Goal: Information Seeking & Learning: Learn about a topic

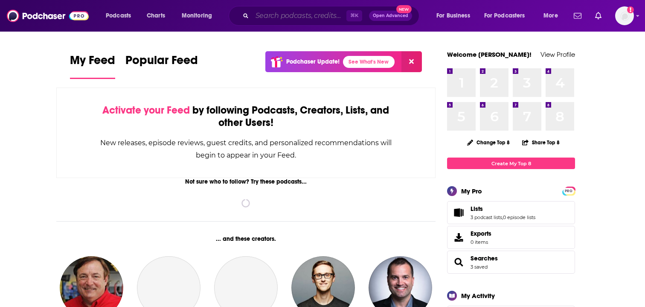
click at [293, 17] on input "Search podcasts, credits, & more..." at bounding box center [299, 16] width 94 height 14
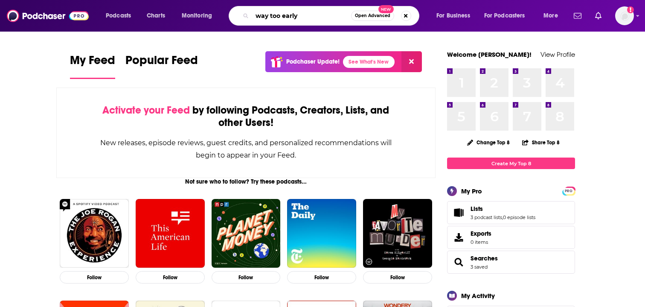
type input "way too early"
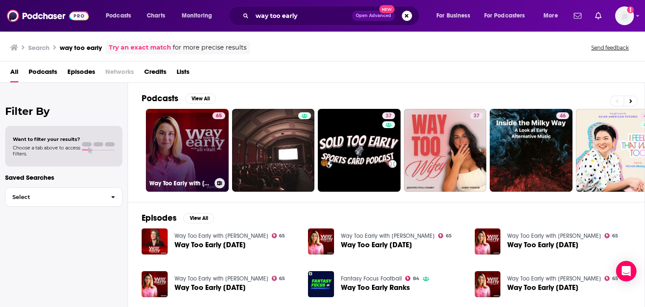
click at [179, 147] on link "65 Way Too Early with [PERSON_NAME]" at bounding box center [187, 150] width 83 height 83
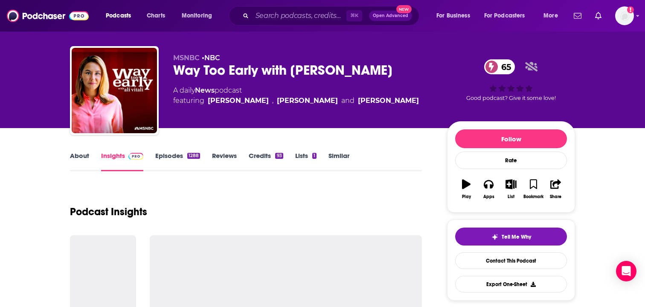
scroll to position [12, 0]
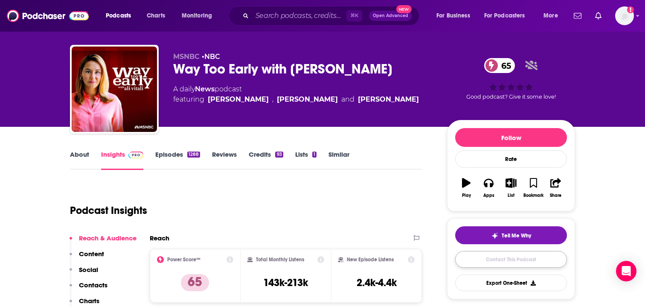
click at [520, 260] on link "Contact This Podcast" at bounding box center [511, 259] width 112 height 17
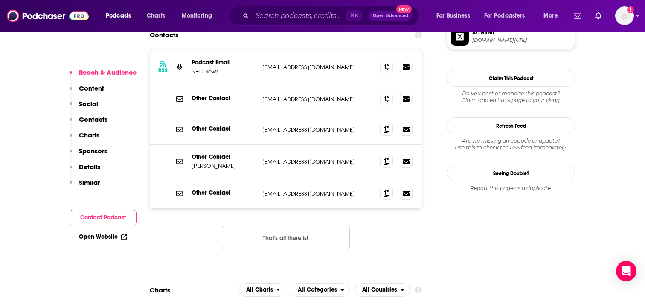
scroll to position [810, 0]
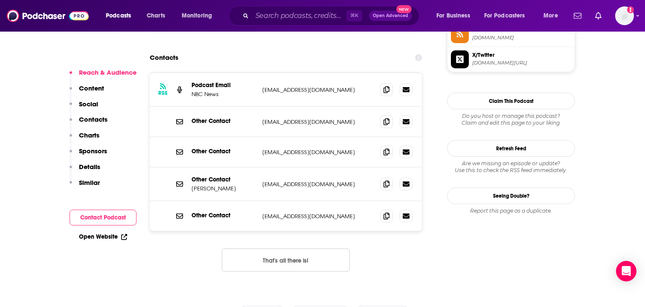
click at [330, 248] on button "That's all there is!" at bounding box center [286, 259] width 128 height 23
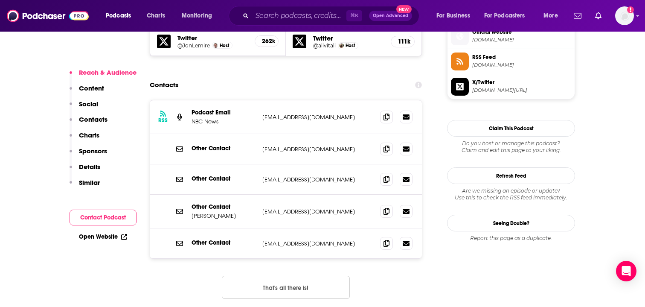
scroll to position [784, 0]
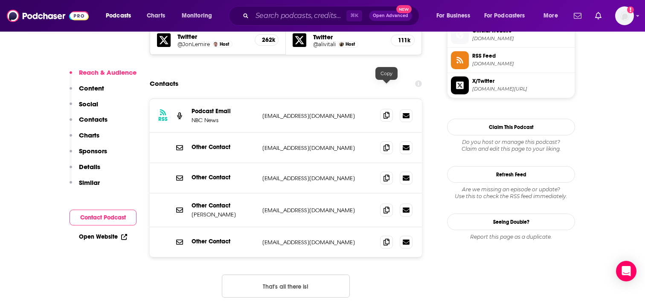
click at [384, 112] on icon at bounding box center [386, 115] width 6 height 7
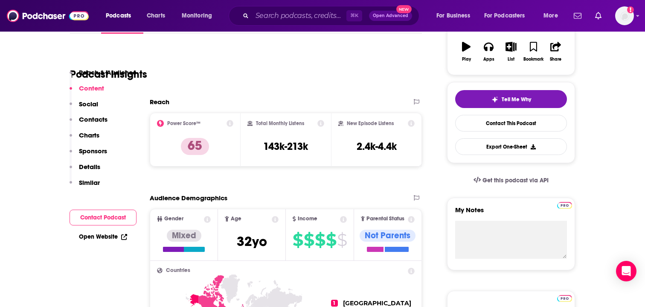
scroll to position [0, 0]
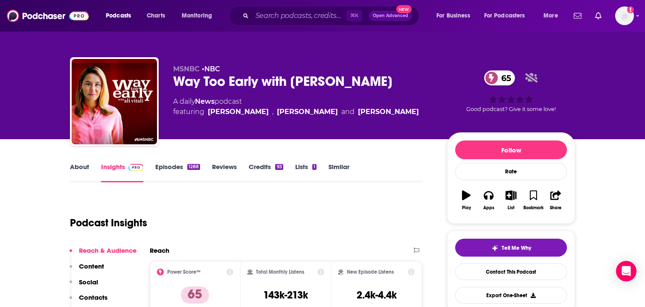
click at [170, 173] on link "Episodes 1288" at bounding box center [177, 172] width 45 height 20
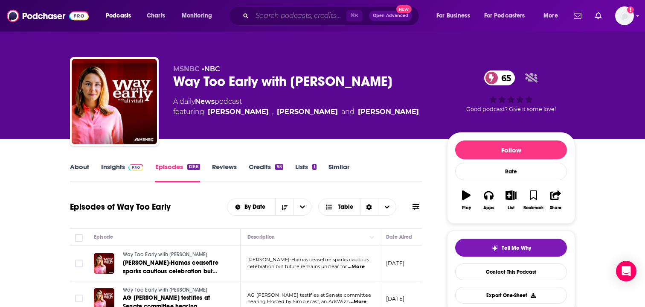
click at [270, 18] on input "Search podcasts, credits, & more..." at bounding box center [299, 16] width 94 height 14
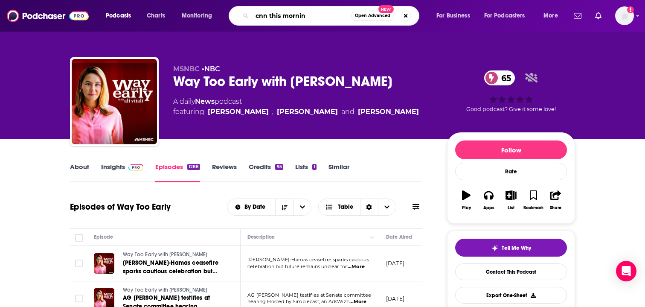
type input "cnn this morning"
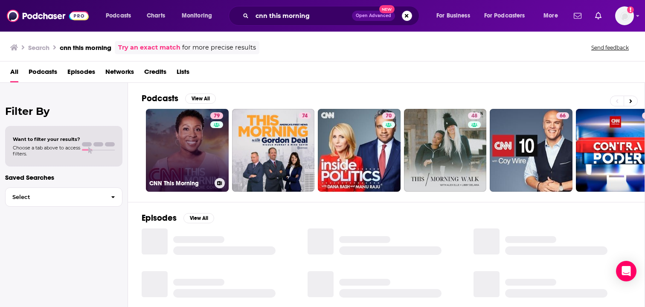
click at [188, 162] on link "79 CNN This Morning" at bounding box center [187, 150] width 83 height 83
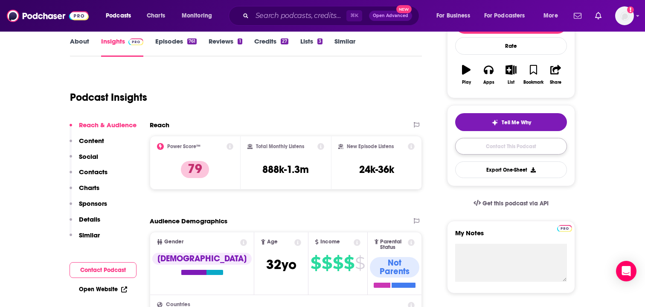
click at [503, 149] on link "Contact This Podcast" at bounding box center [511, 146] width 112 height 17
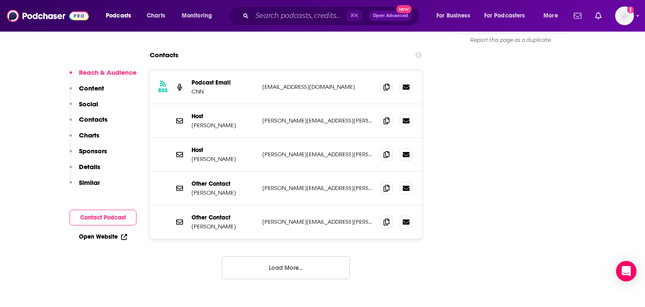
click at [283, 256] on button "Load More..." at bounding box center [286, 267] width 128 height 23
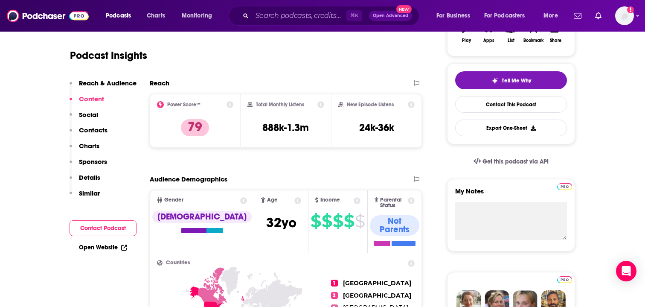
scroll to position [0, 0]
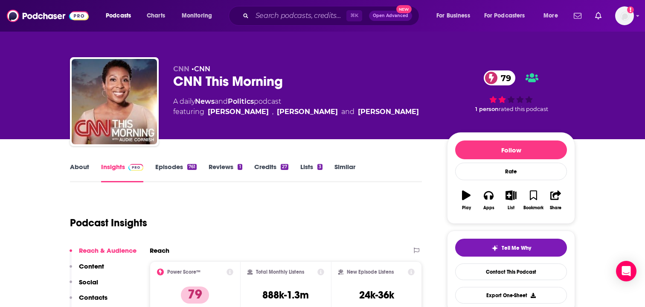
click at [85, 165] on link "About" at bounding box center [79, 172] width 19 height 20
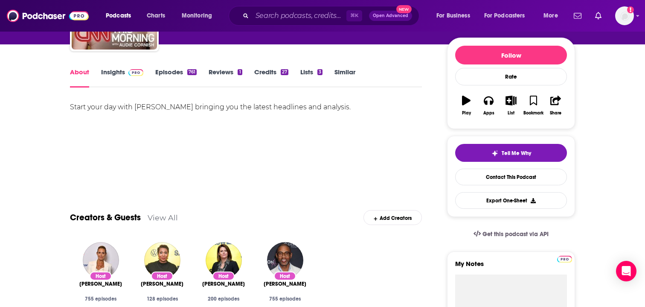
scroll to position [94, 0]
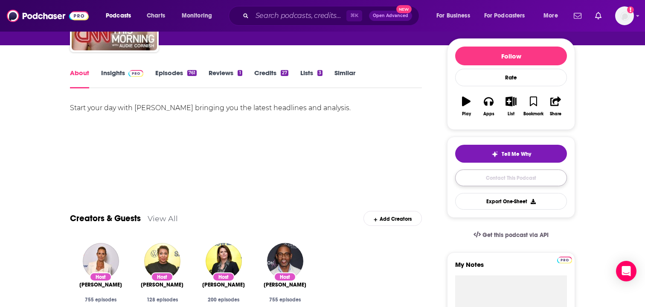
click at [492, 182] on link "Contact This Podcast" at bounding box center [511, 177] width 112 height 17
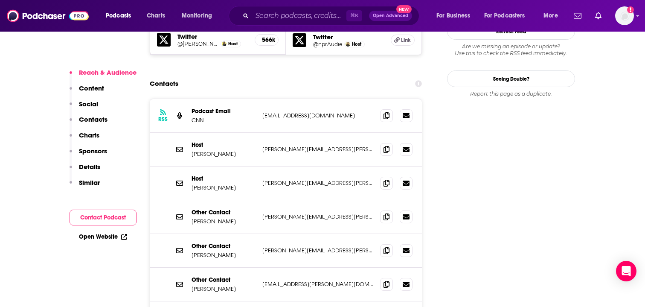
scroll to position [843, 0]
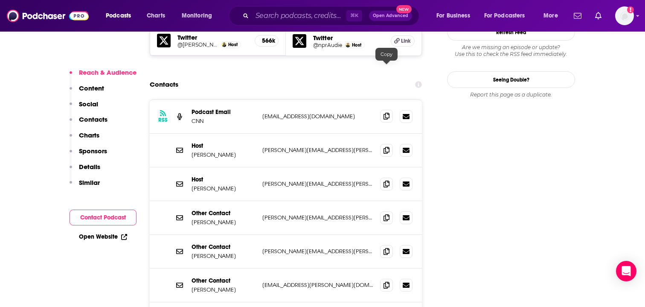
click at [382, 110] on span at bounding box center [386, 116] width 13 height 13
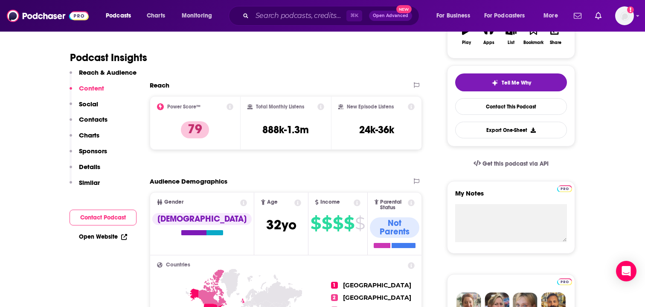
scroll to position [0, 0]
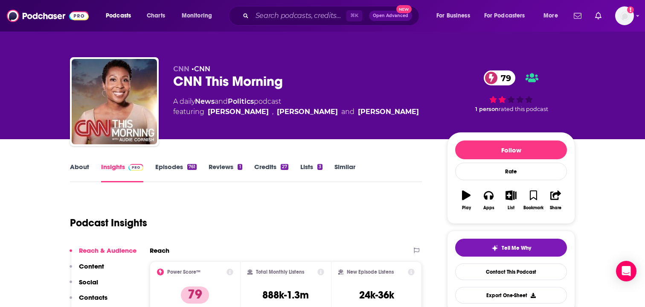
click at [277, 27] on div "Podcasts Charts Monitoring ⌘ K Open Advanced New For Business For Podcasters Mo…" at bounding box center [322, 16] width 645 height 32
click at [277, 17] on input "Search podcasts, credits, & more..." at bounding box center [299, 16] width 94 height 14
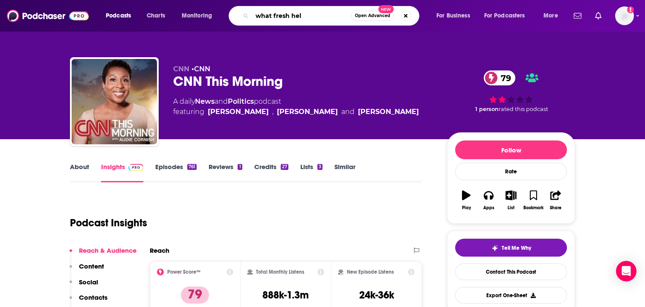
type input "what fresh hell"
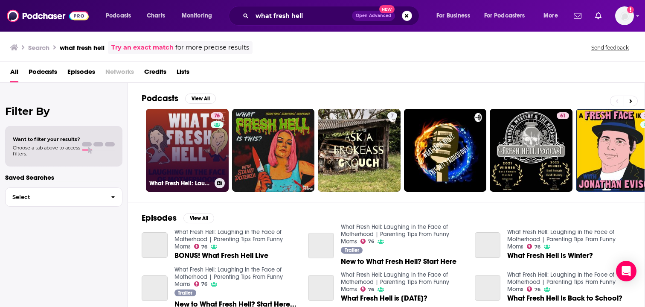
click at [189, 162] on link "76 What Fresh Hell: Laughing in the Face of Motherhood | Parenting Tips From Fu…" at bounding box center [187, 150] width 83 height 83
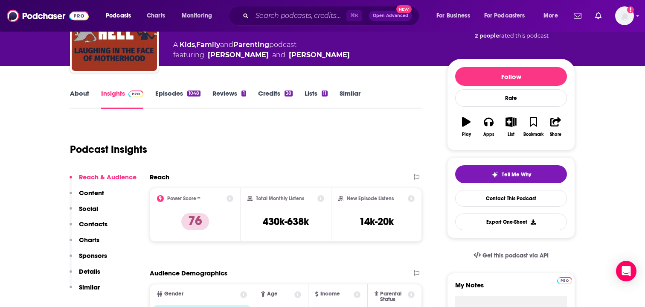
scroll to position [70, 0]
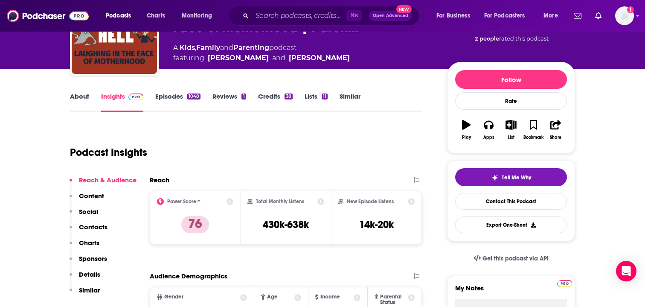
click at [169, 97] on link "Episodes 1048" at bounding box center [177, 102] width 45 height 20
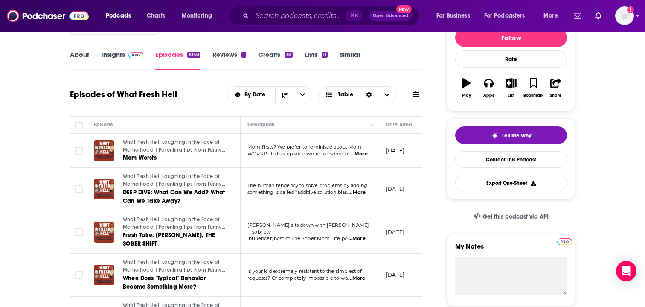
scroll to position [99, 0]
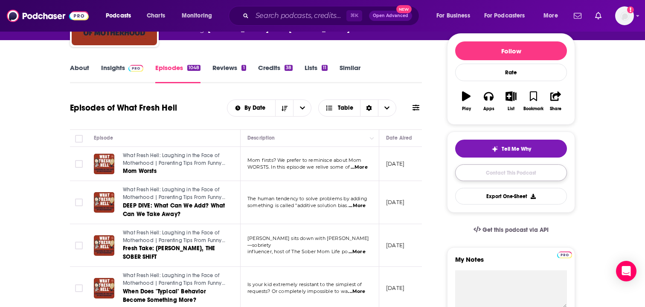
click at [520, 177] on link "Contact This Podcast" at bounding box center [511, 172] width 112 height 17
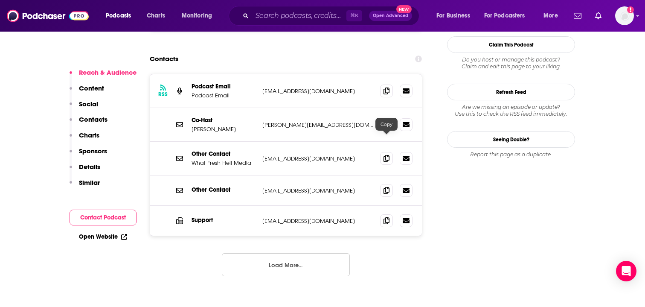
scroll to position [879, 0]
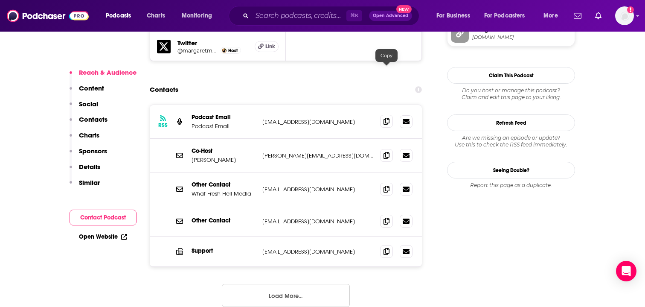
click at [386, 118] on icon at bounding box center [386, 121] width 6 height 7
click at [391, 148] on span at bounding box center [386, 154] width 13 height 13
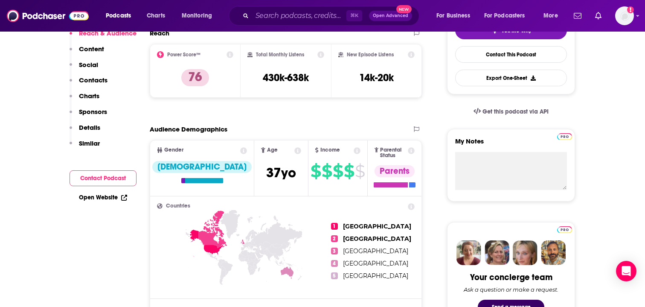
scroll to position [0, 0]
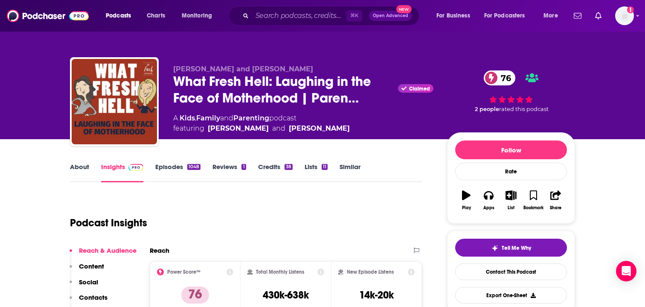
click at [170, 170] on link "Episodes 1048" at bounding box center [177, 172] width 45 height 20
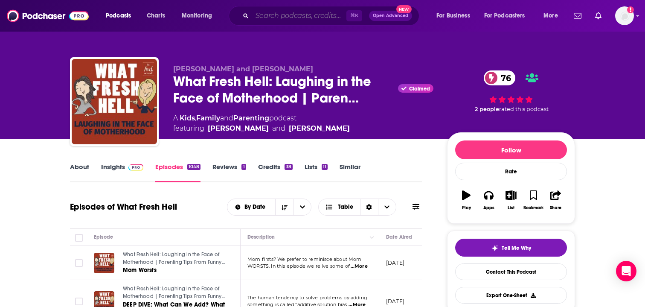
click at [296, 20] on input "Search podcasts, credits, & more..." at bounding box center [299, 16] width 94 height 14
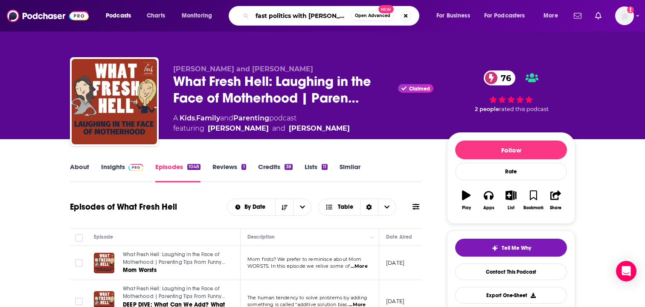
type input "fast politics with [PERSON_NAME]"
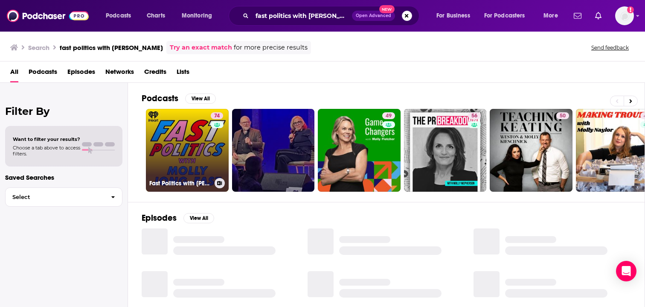
click at [190, 150] on link "74 Fast Politics with [PERSON_NAME]" at bounding box center [187, 150] width 83 height 83
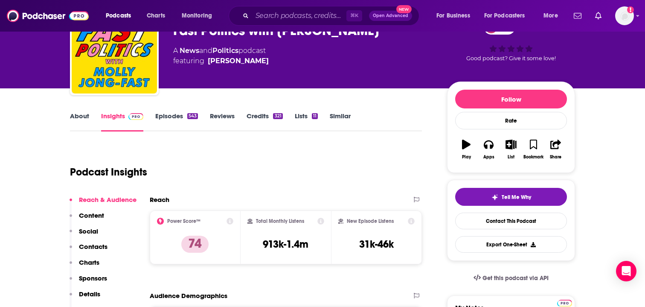
scroll to position [51, 0]
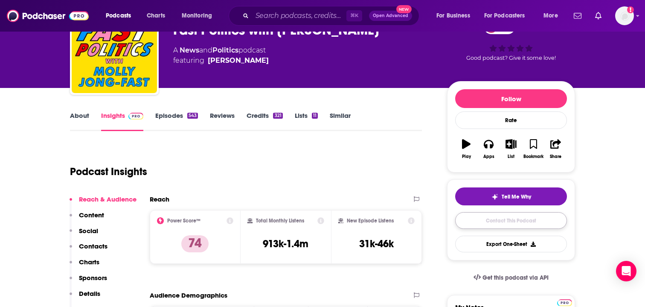
click at [513, 223] on link "Contact This Podcast" at bounding box center [511, 220] width 112 height 17
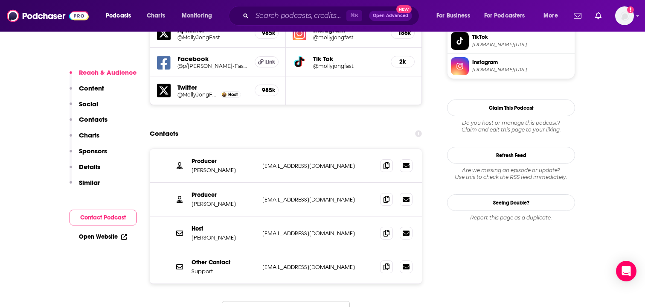
scroll to position [797, 0]
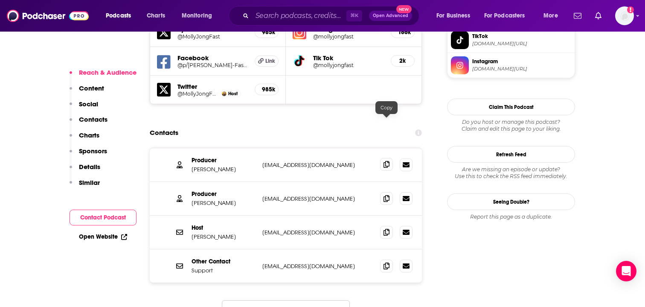
click at [385, 161] on icon at bounding box center [386, 164] width 6 height 7
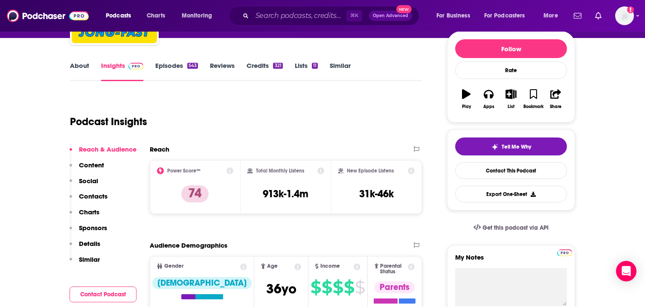
scroll to position [101, 0]
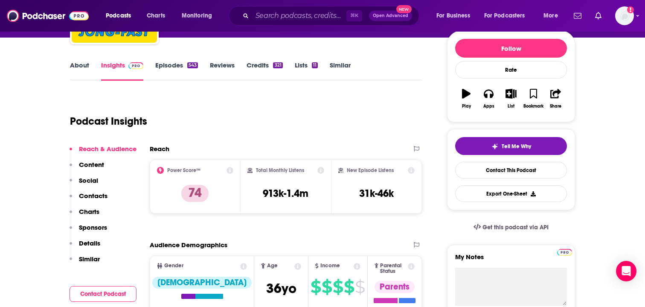
click at [178, 63] on link "Episodes 543" at bounding box center [176, 71] width 43 height 20
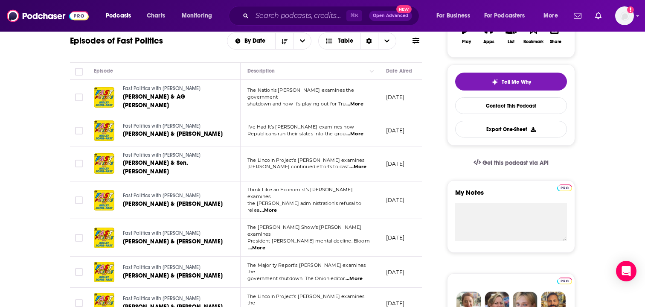
scroll to position [175, 0]
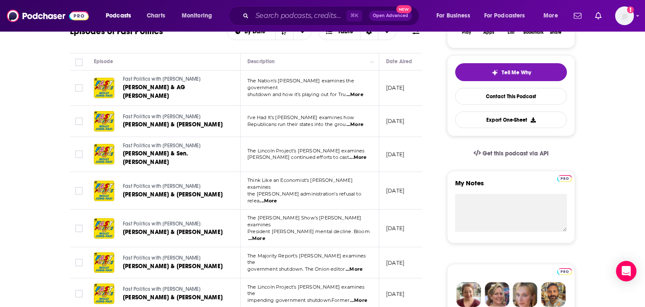
click at [357, 121] on span "...More" at bounding box center [354, 124] width 17 height 7
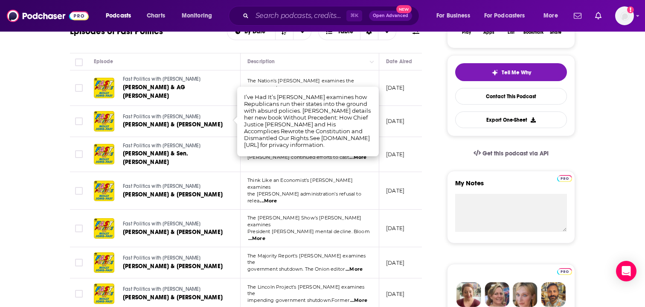
click at [404, 120] on p "[DATE]" at bounding box center [395, 120] width 18 height 7
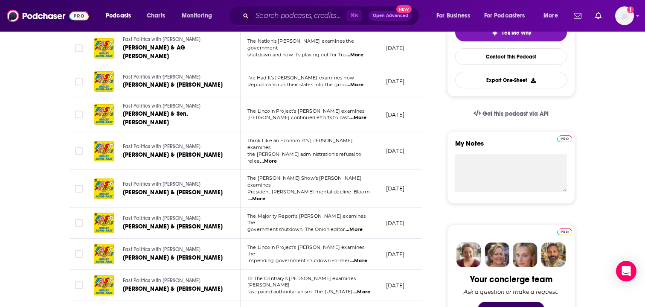
scroll to position [210, 0]
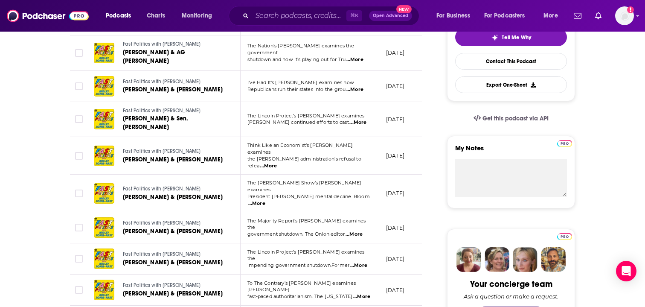
click at [277, 162] on span "...More" at bounding box center [268, 165] width 17 height 7
click at [404, 152] on p "[DATE]" at bounding box center [395, 155] width 18 height 7
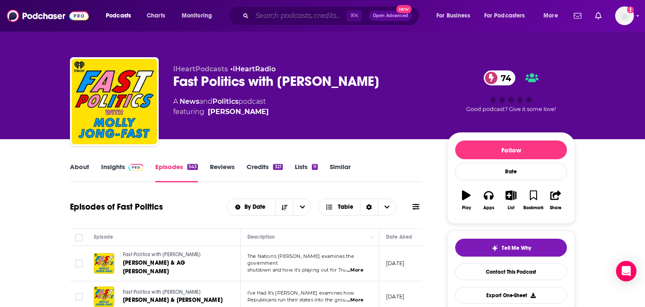
click at [297, 14] on input "Search podcasts, credits, & more..." at bounding box center [299, 16] width 94 height 14
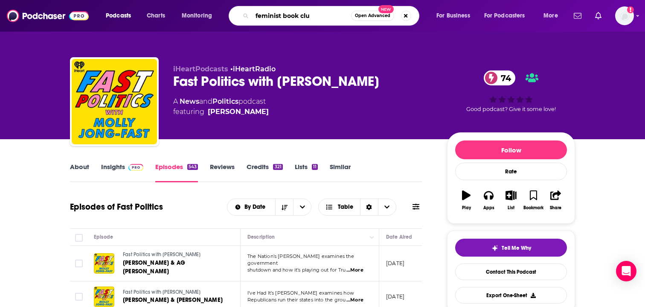
type input "feminist book club"
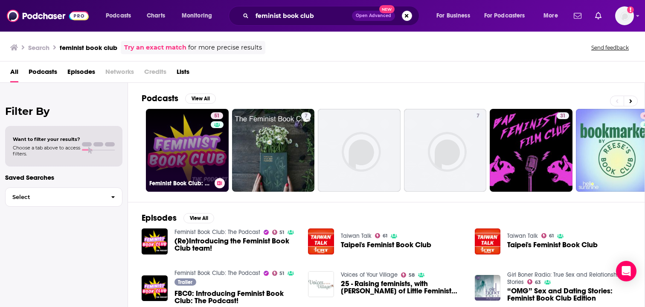
click at [180, 153] on link "51 Feminist Book Club: The Podcast" at bounding box center [187, 150] width 83 height 83
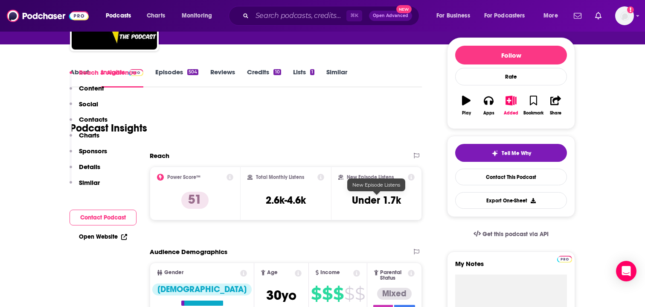
scroll to position [93, 0]
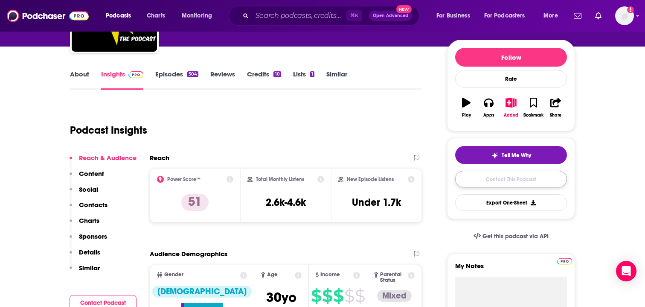
click at [528, 181] on link "Contact This Podcast" at bounding box center [511, 179] width 112 height 17
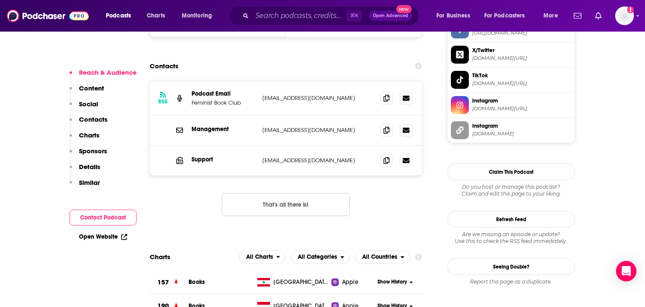
scroll to position [832, 0]
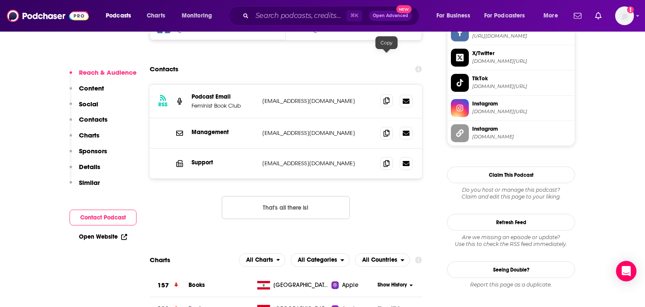
click at [383, 94] on span at bounding box center [386, 100] width 13 height 13
click at [386, 126] on span at bounding box center [386, 132] width 13 height 13
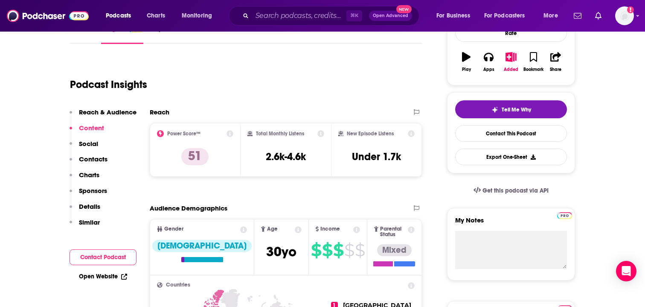
scroll to position [0, 0]
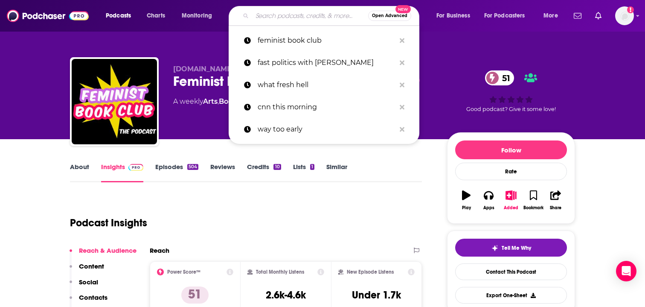
click at [286, 12] on input "Search podcasts, credits, & more..." at bounding box center [310, 16] width 116 height 14
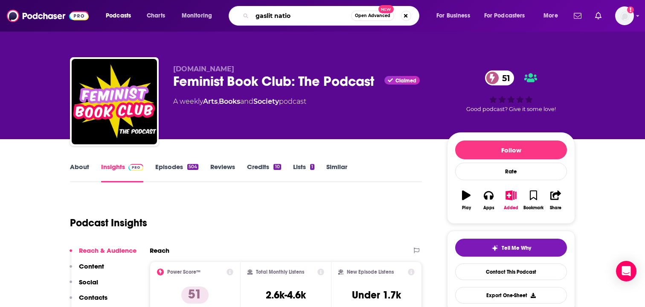
type input "gaslit nation"
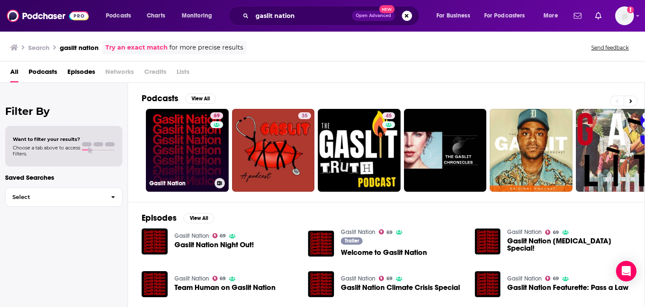
click at [199, 131] on link "69 Gaslit Nation" at bounding box center [187, 150] width 83 height 83
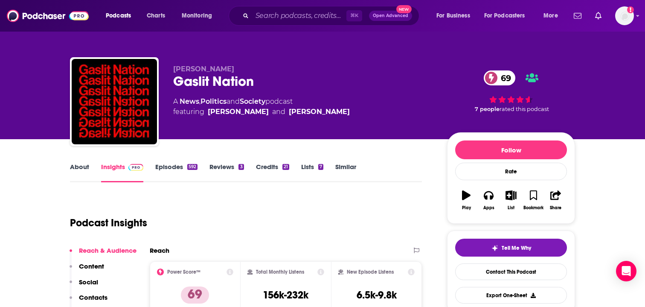
click at [169, 169] on link "Episodes 592" at bounding box center [176, 172] width 42 height 20
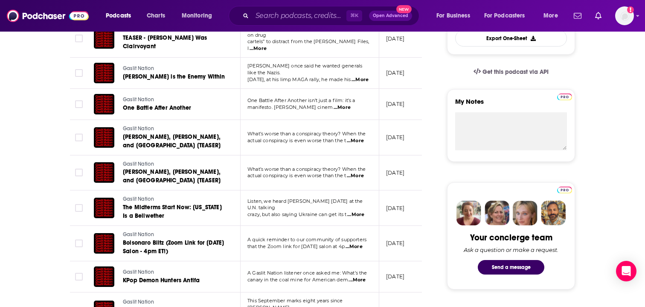
scroll to position [245, 0]
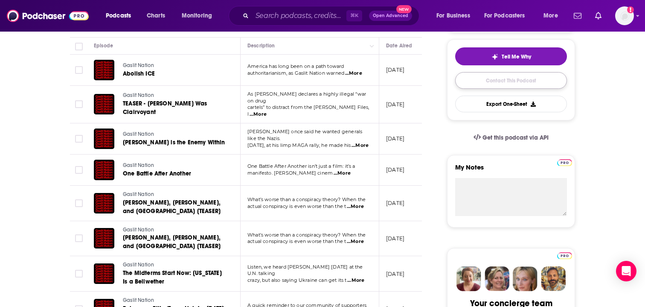
click at [494, 85] on link "Contact This Podcast" at bounding box center [511, 80] width 112 height 17
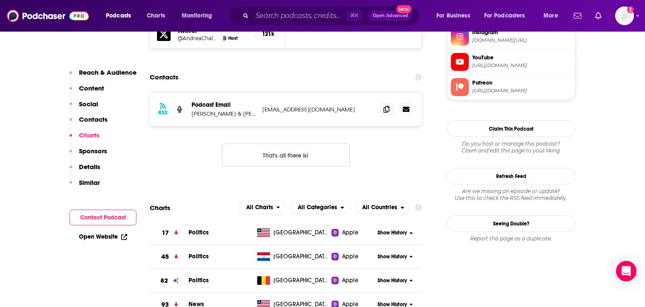
scroll to position [869, 0]
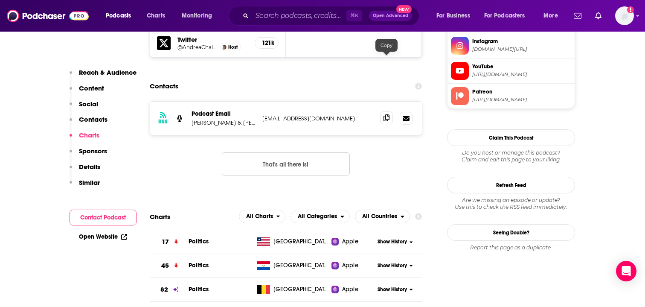
click at [385, 114] on icon at bounding box center [386, 117] width 6 height 7
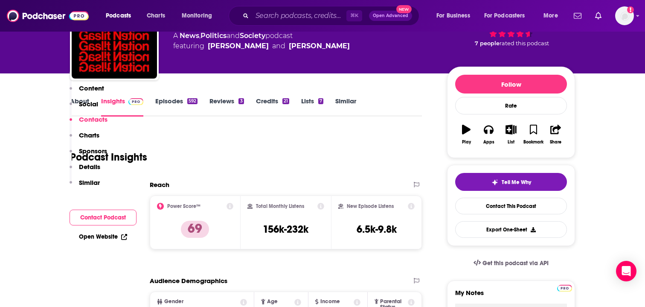
scroll to position [0, 0]
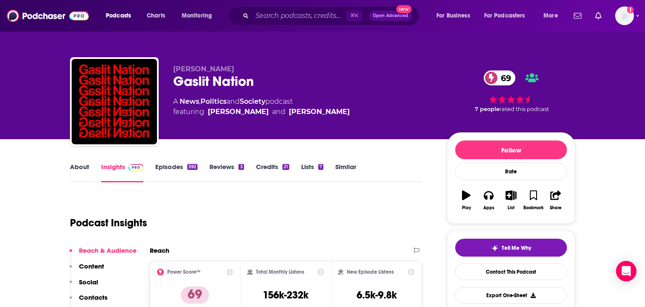
click at [166, 165] on link "Episodes 592" at bounding box center [176, 172] width 42 height 20
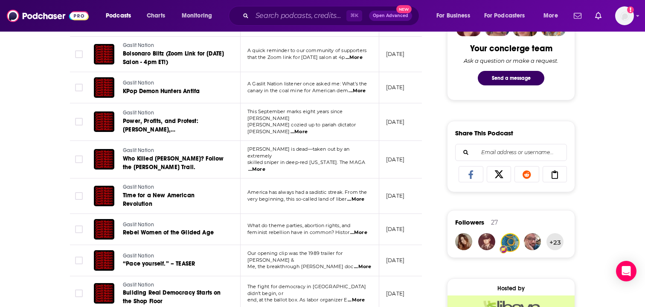
scroll to position [446, 0]
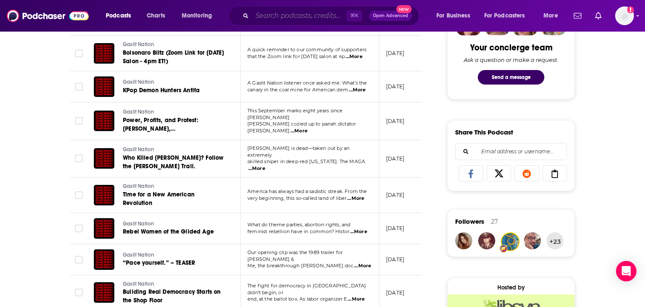
click at [279, 14] on input "Search podcasts, credits, & more..." at bounding box center [299, 16] width 94 height 14
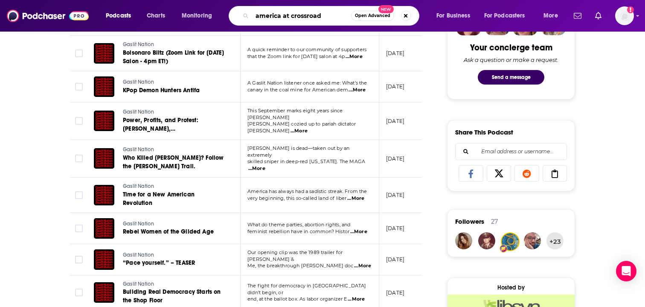
type input "america at crossroads"
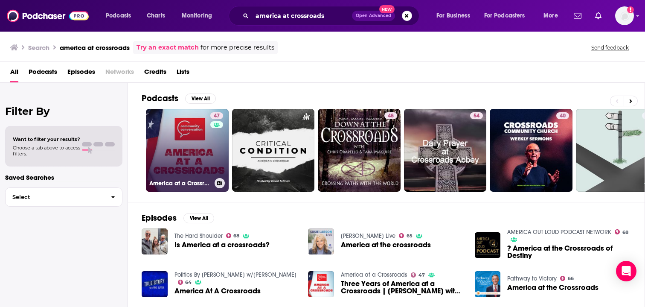
click at [178, 137] on link "47 America at a Crossroads" at bounding box center [187, 150] width 83 height 83
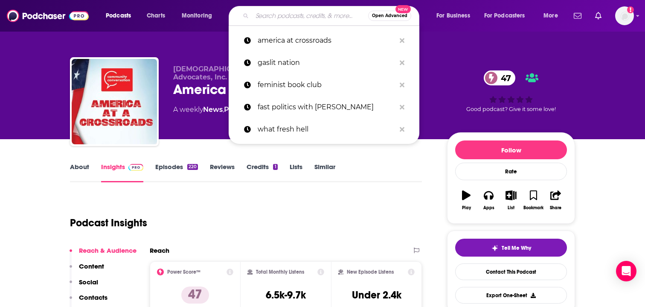
click at [293, 17] on input "Search podcasts, credits, & more..." at bounding box center [310, 16] width 116 height 14
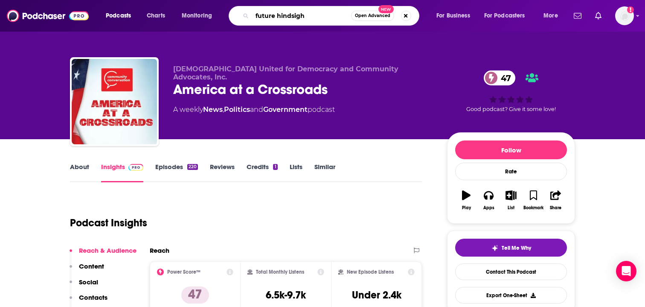
type input "future hindsight"
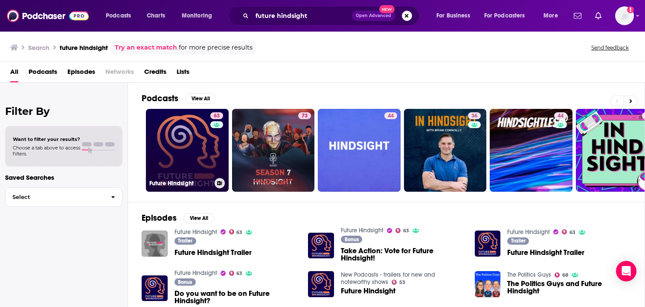
click at [185, 158] on link "63 Future Hindsight" at bounding box center [187, 150] width 83 height 83
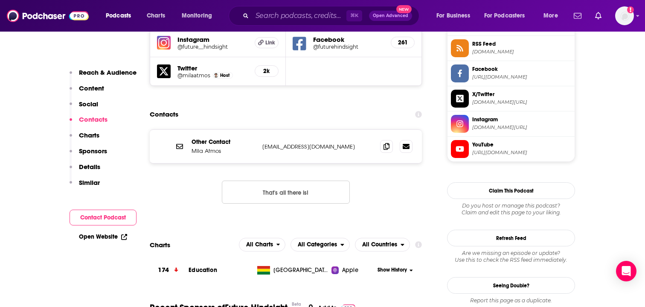
scroll to position [792, 0]
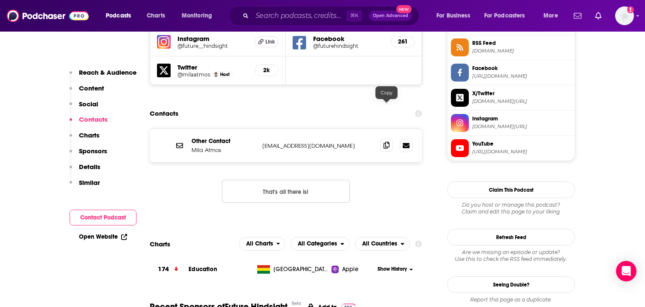
click at [384, 139] on span at bounding box center [386, 145] width 13 height 13
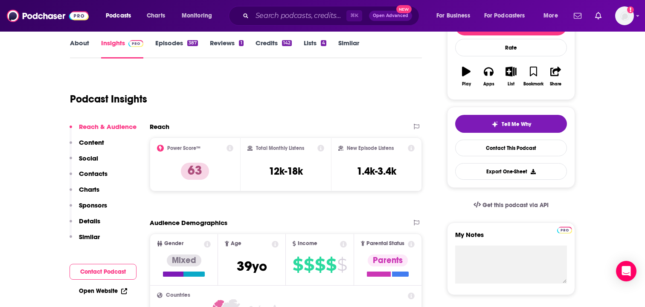
scroll to position [0, 0]
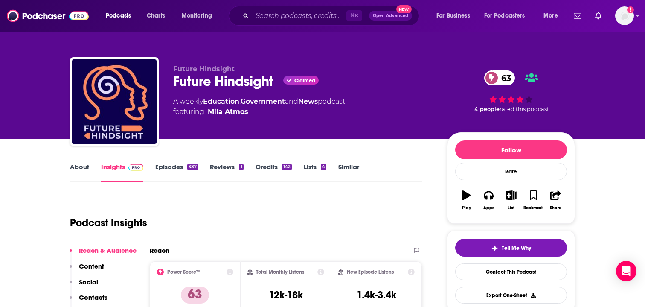
click at [183, 163] on link "Episodes 387" at bounding box center [176, 172] width 43 height 20
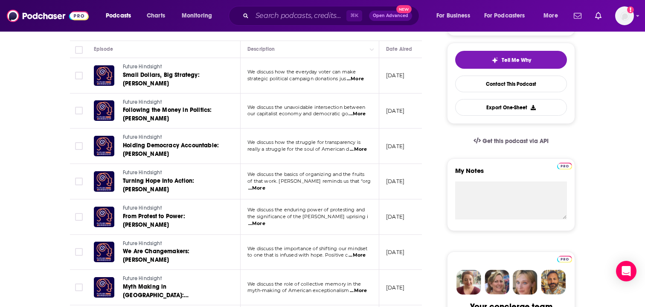
scroll to position [191, 0]
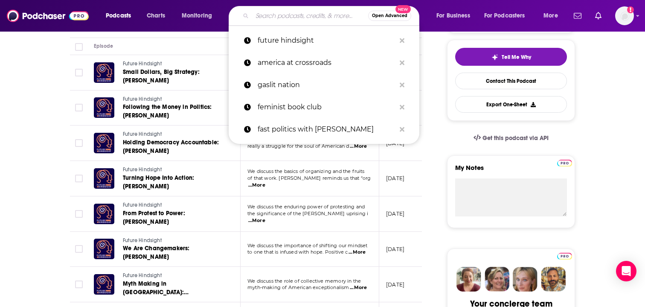
click at [302, 16] on input "Search podcasts, credits, & more..." at bounding box center [310, 16] width 116 height 14
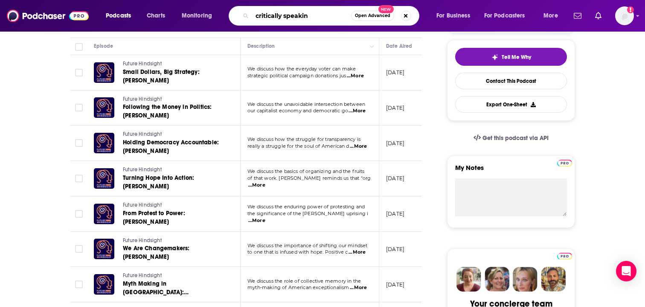
type input "critically speaking"
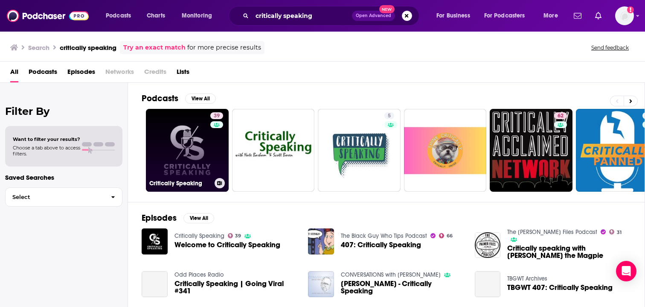
click at [183, 144] on link "39 Critically Speaking" at bounding box center [187, 150] width 83 height 83
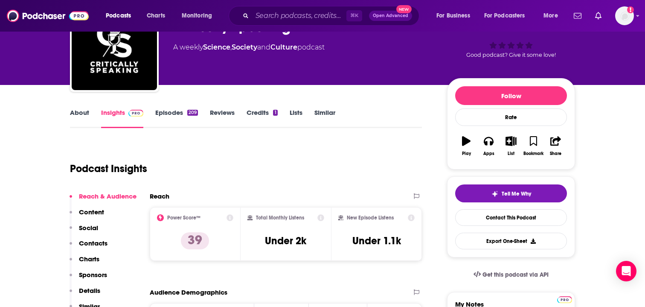
scroll to position [68, 0]
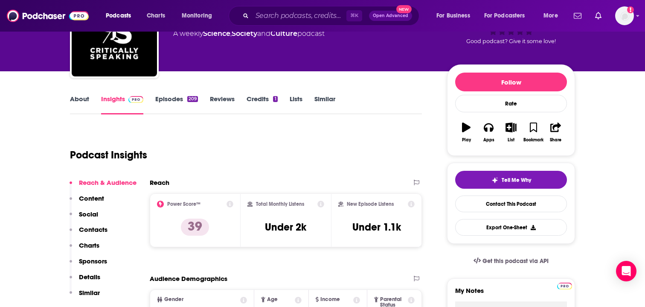
click at [181, 100] on link "Episodes 209" at bounding box center [176, 105] width 43 height 20
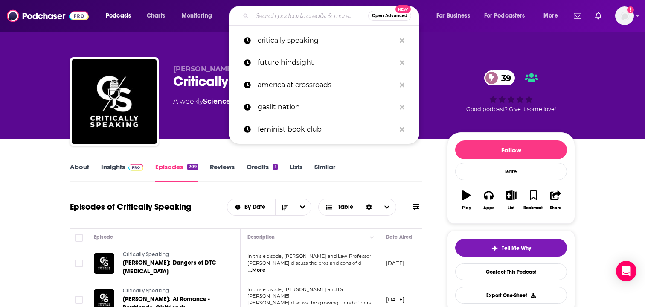
click at [267, 16] on input "Search podcasts, credits, & more..." at bounding box center [310, 16] width 116 height 14
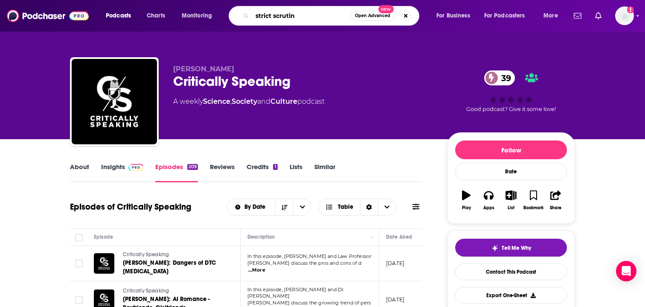
type input "strict scrutiny"
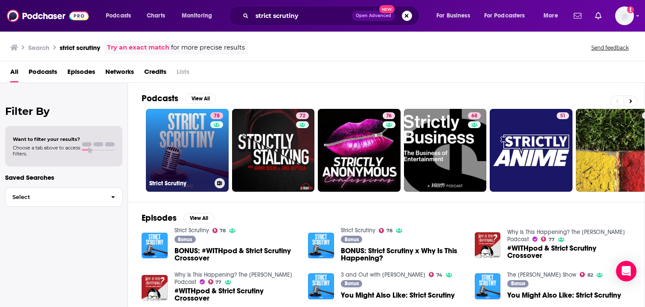
click at [192, 139] on link "78 Strict Scrutiny" at bounding box center [187, 150] width 83 height 83
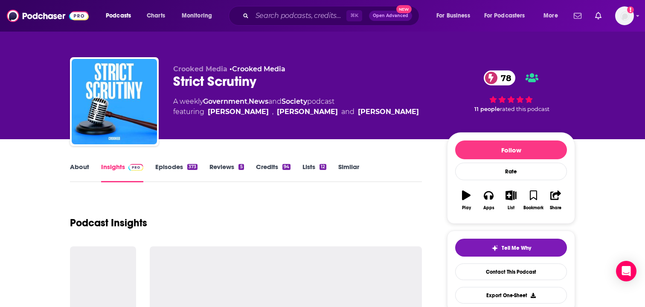
click at [173, 170] on link "Episodes 373" at bounding box center [176, 172] width 42 height 20
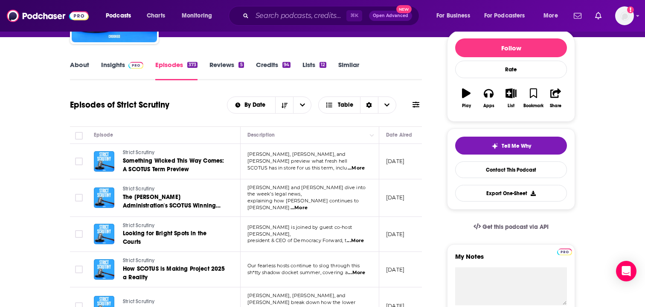
scroll to position [114, 0]
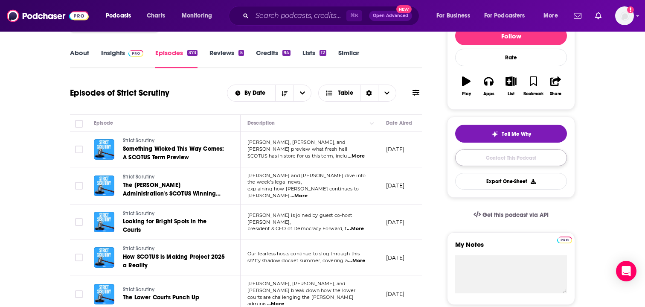
click at [495, 154] on link "Contact This Podcast" at bounding box center [511, 157] width 112 height 17
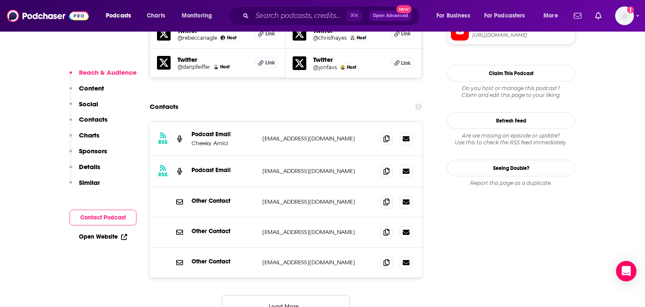
scroll to position [875, 0]
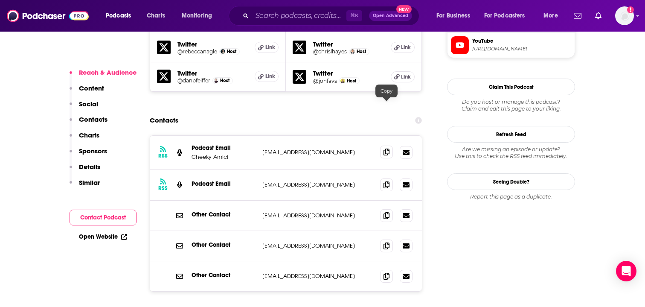
click at [383, 148] on icon at bounding box center [386, 151] width 6 height 7
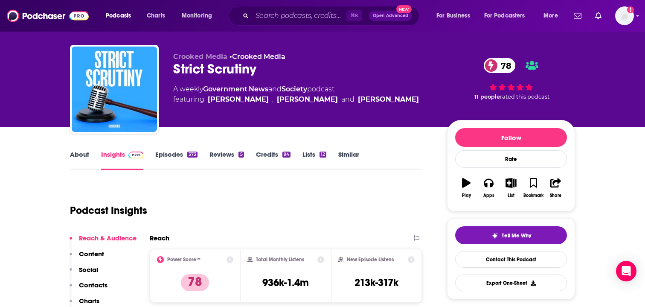
scroll to position [0, 0]
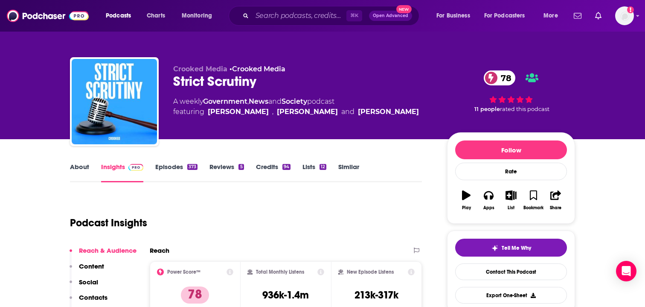
click at [162, 168] on link "Episodes 373" at bounding box center [176, 172] width 42 height 20
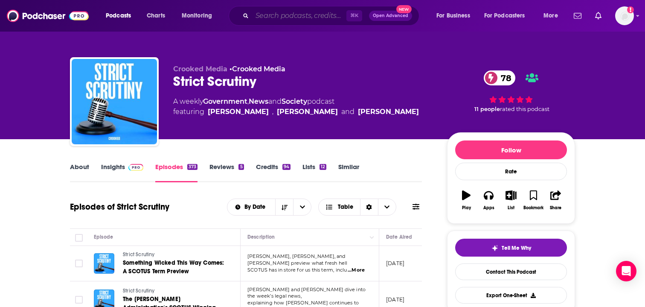
click at [296, 17] on input "Search podcasts, credits, & more..." at bounding box center [299, 16] width 94 height 14
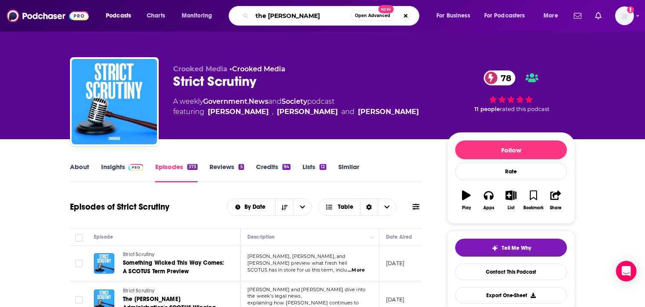
type input "the [PERSON_NAME] show"
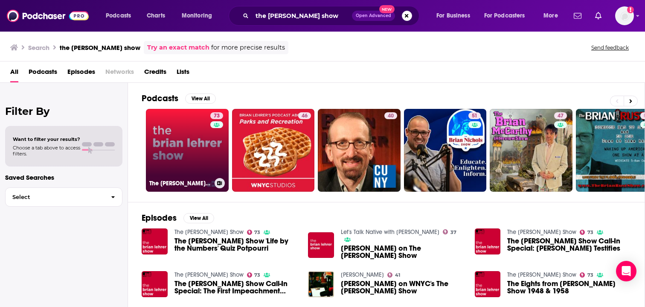
click at [177, 139] on link "73 The [PERSON_NAME] Show" at bounding box center [187, 150] width 83 height 83
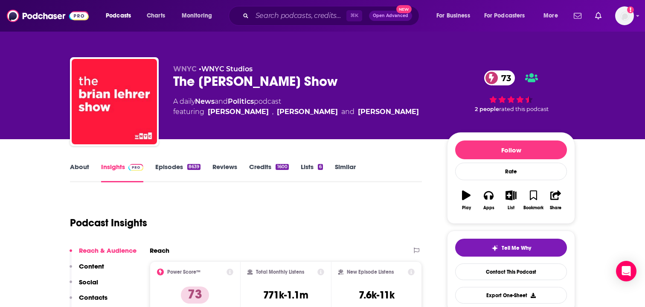
click at [174, 164] on link "Episodes 8639" at bounding box center [177, 172] width 45 height 20
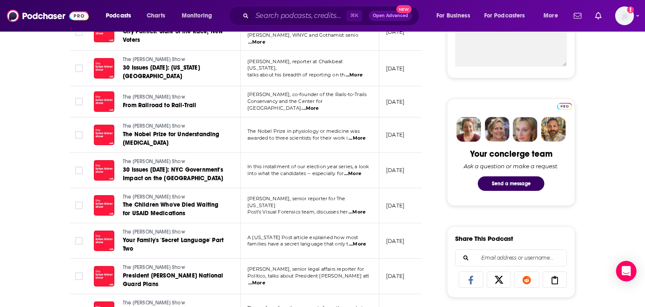
scroll to position [341, 0]
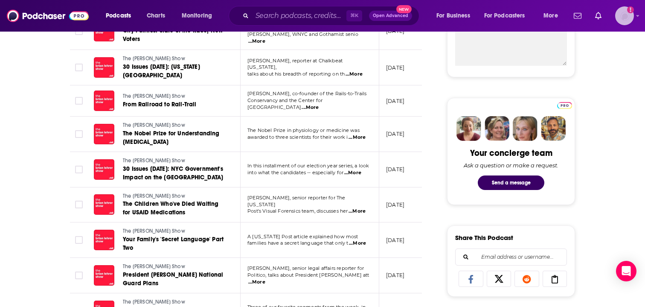
click at [628, 21] on img "Logged in as adrian.villarreal" at bounding box center [624, 15] width 19 height 19
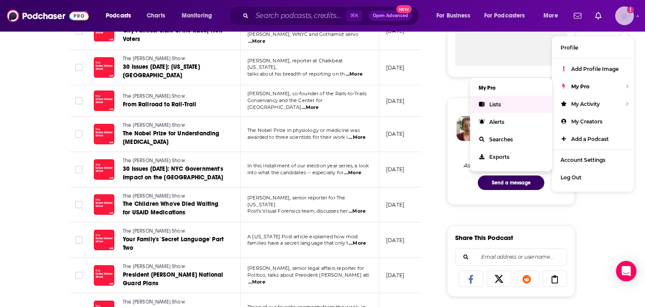
click at [501, 101] on link "Lists" at bounding box center [511, 103] width 82 height 17
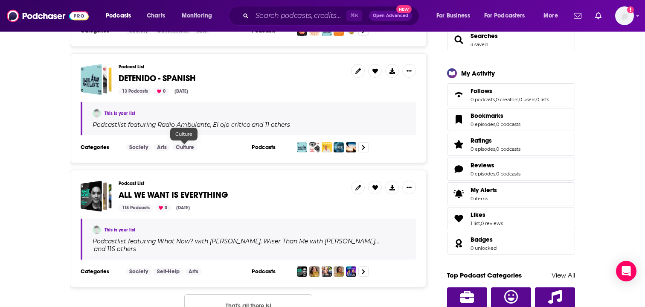
scroll to position [234, 0]
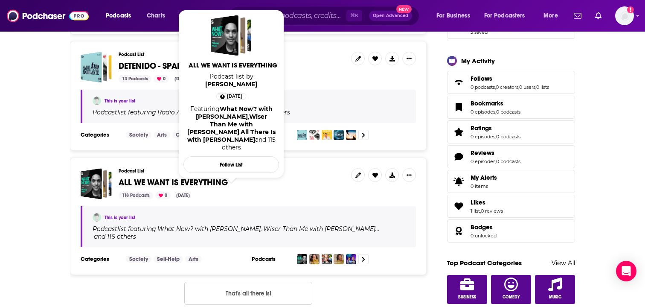
click at [190, 183] on span "ALL WE WANT IS EVERYTHING" at bounding box center [173, 182] width 109 height 11
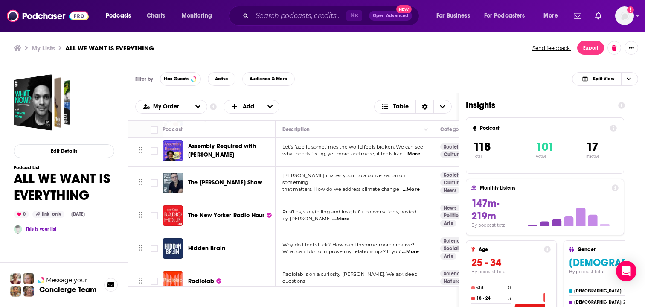
scroll to position [700, 0]
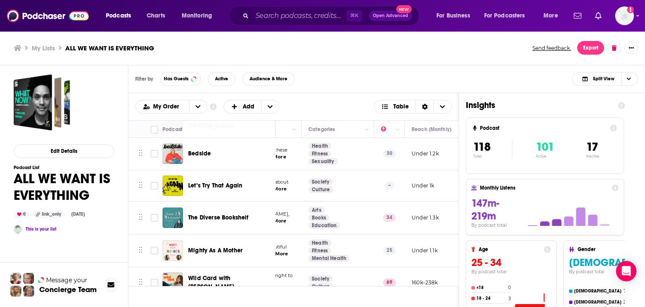
scroll to position [3648, 132]
